Goal: Check status: Check status

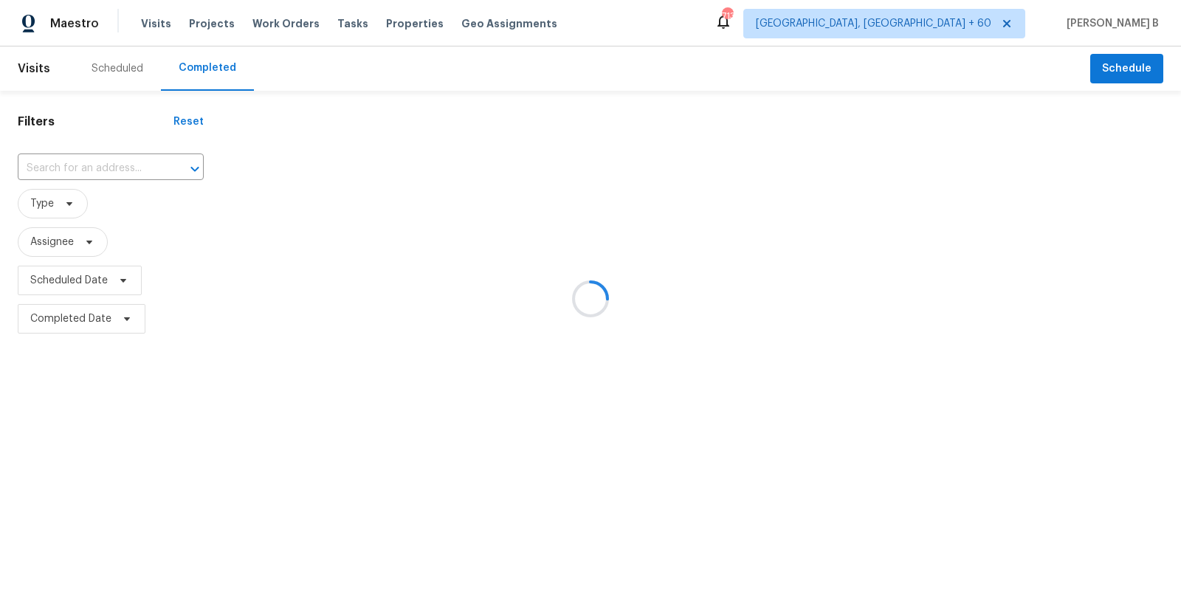
click at [62, 169] on div at bounding box center [590, 298] width 1181 height 597
click at [64, 169] on div at bounding box center [590, 298] width 1181 height 597
click at [64, 169] on input "text" at bounding box center [90, 168] width 145 height 23
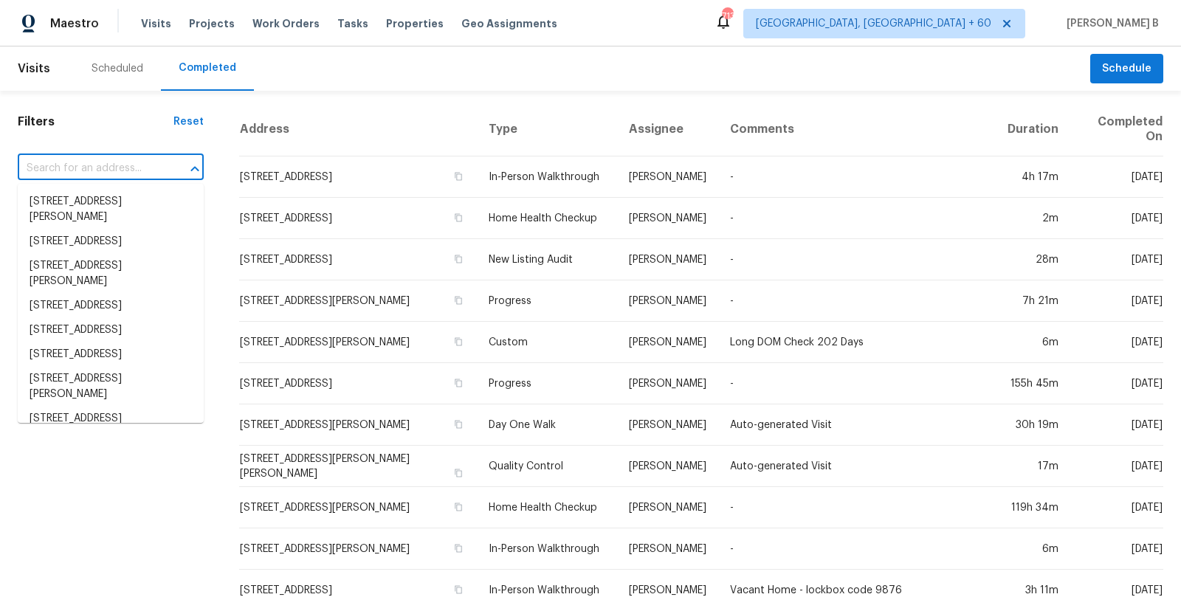
click at [64, 169] on input "text" at bounding box center [90, 168] width 145 height 23
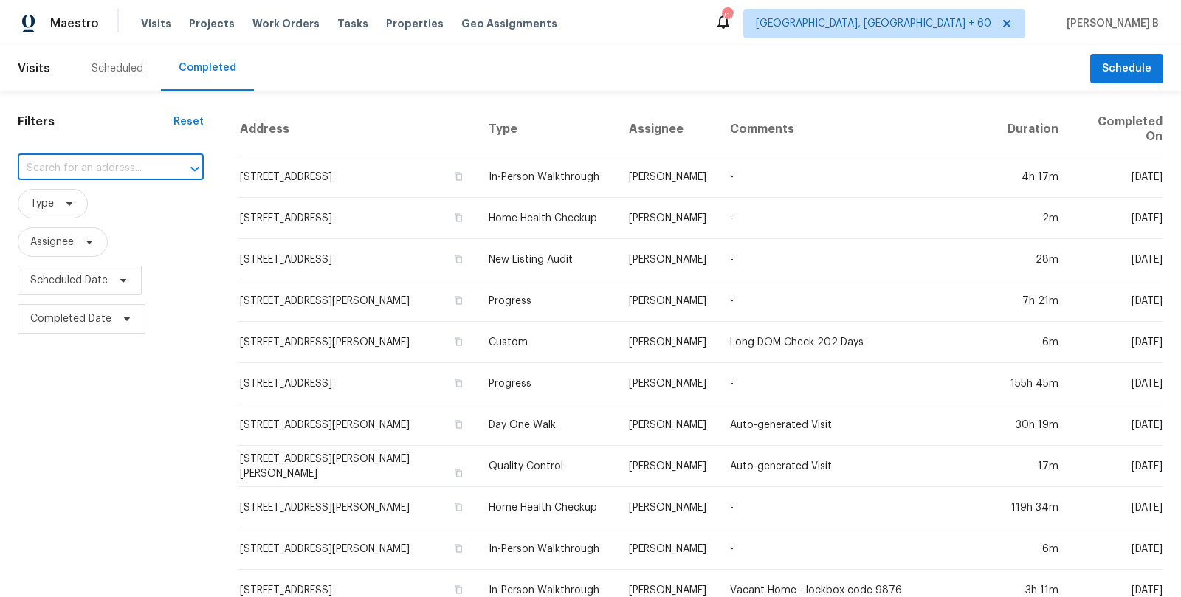
click at [64, 169] on input "text" at bounding box center [90, 168] width 145 height 23
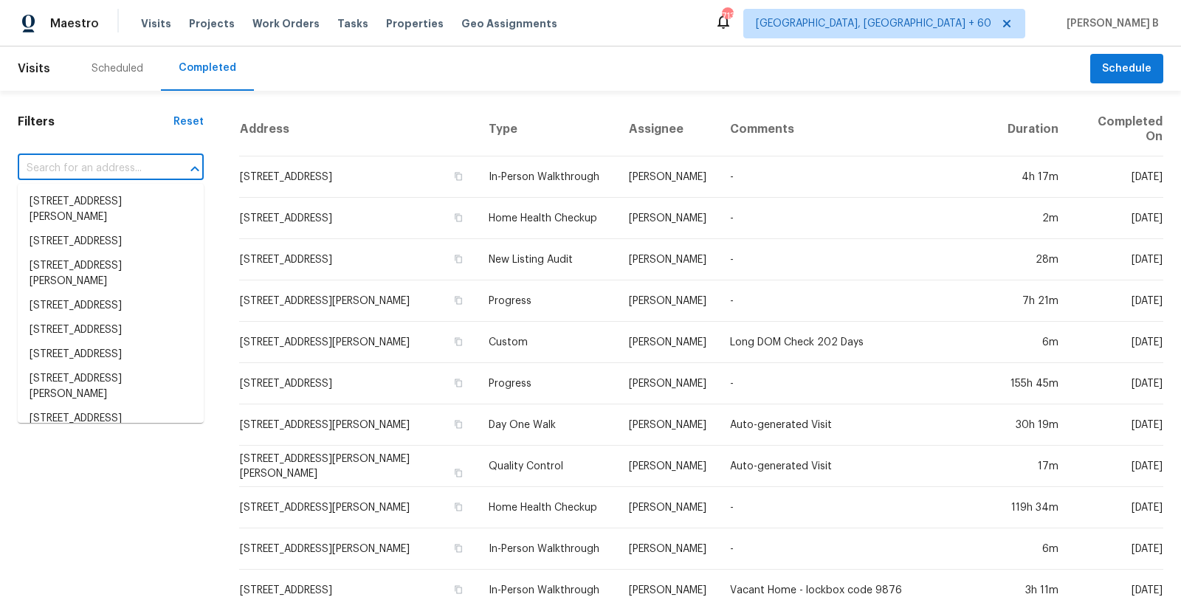
paste input "[STREET_ADDRESS]"
type input "[STREET_ADDRESS]"
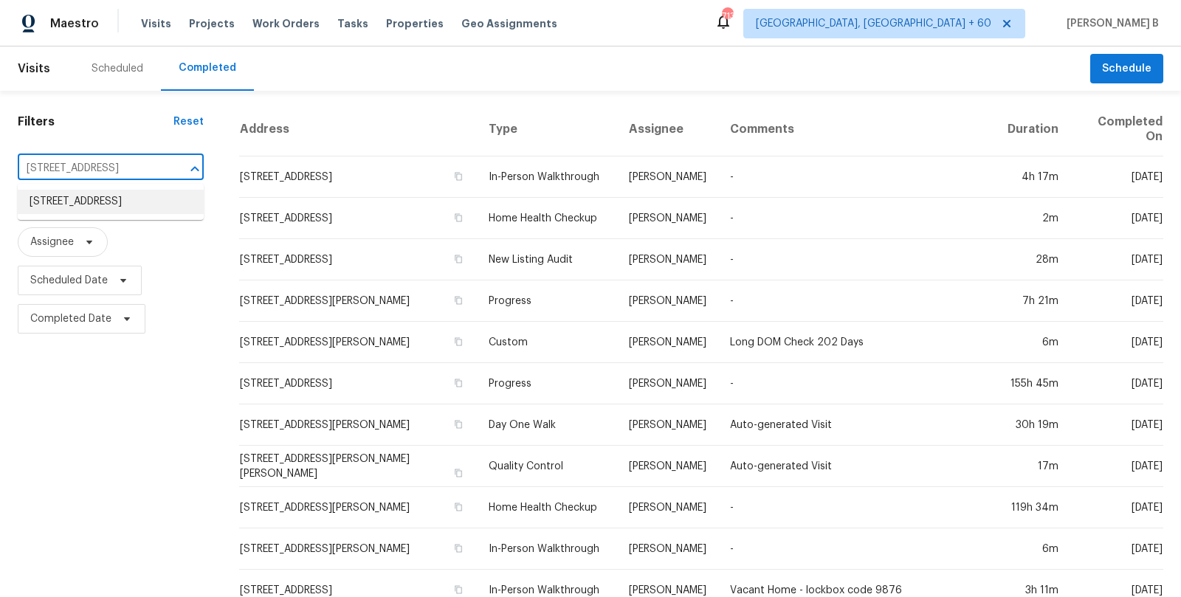
click at [102, 201] on li "[STREET_ADDRESS]" at bounding box center [111, 202] width 186 height 24
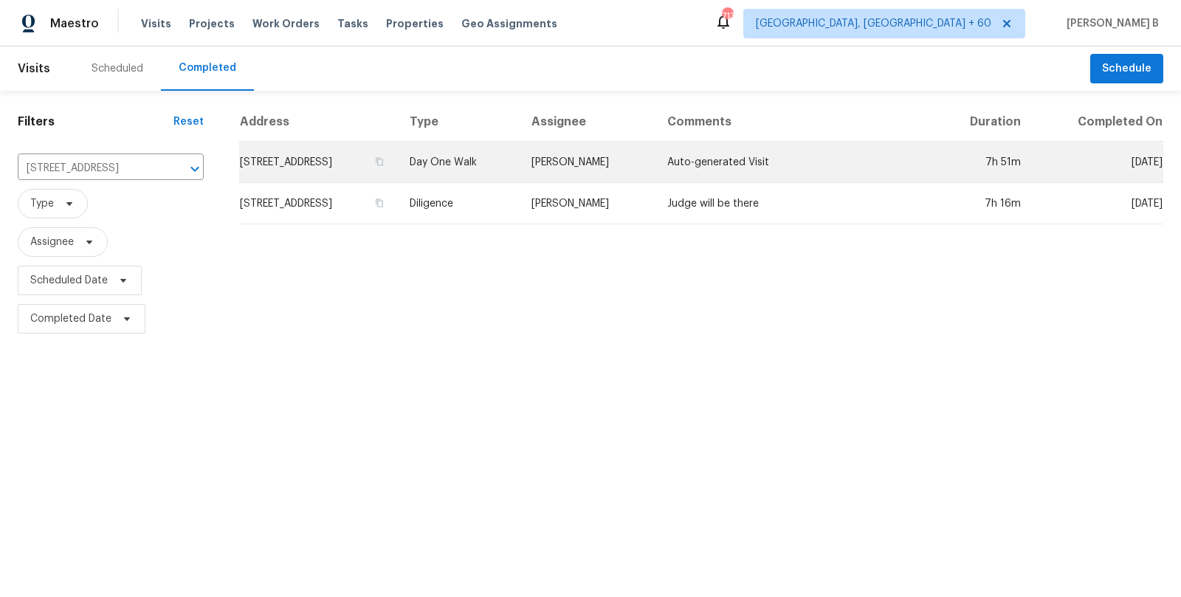
click at [644, 165] on td "[PERSON_NAME]" at bounding box center [588, 162] width 136 height 41
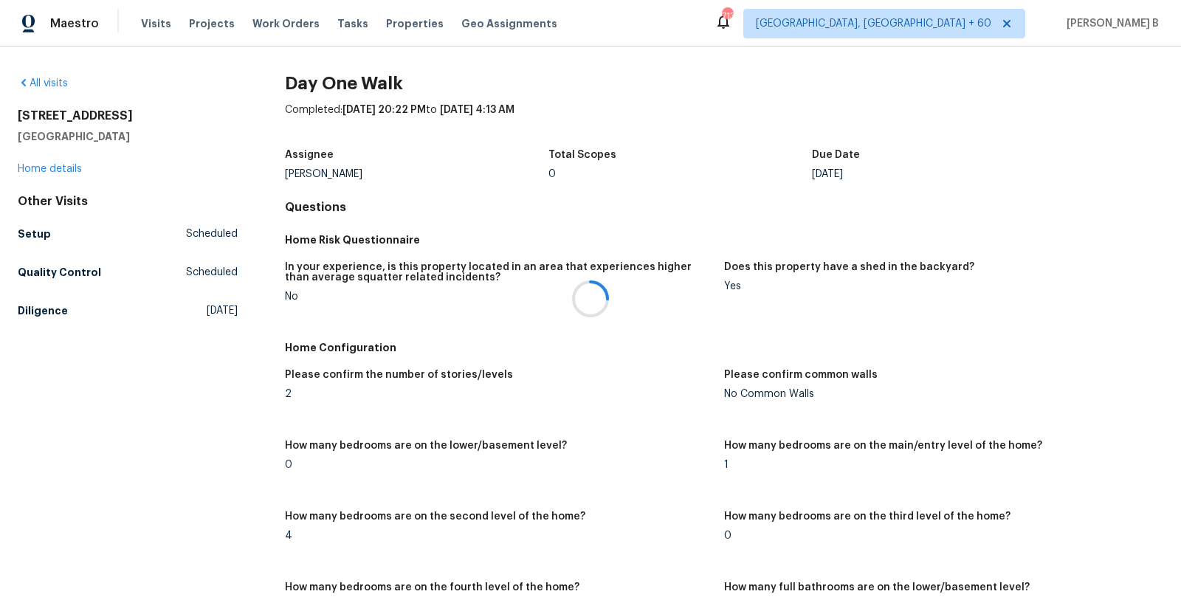
scroll to position [761, 0]
